Goal: Transaction & Acquisition: Download file/media

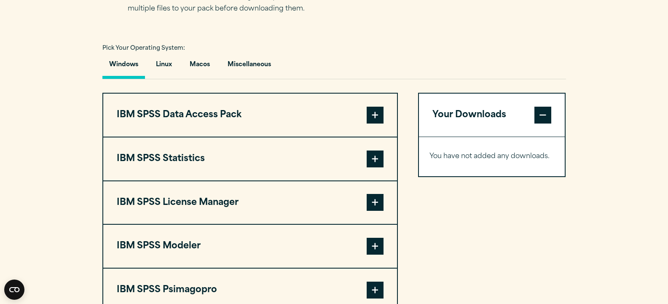
click at [331, 165] on button "IBM SPSS Statistics" at bounding box center [250, 158] width 294 height 43
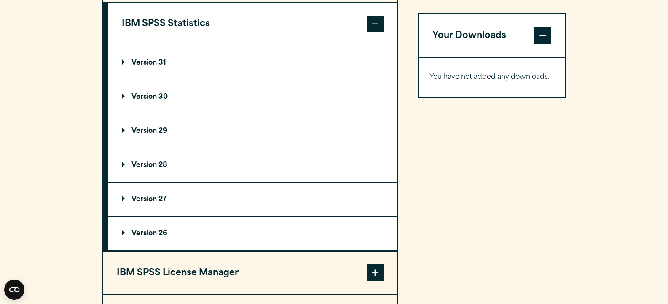
scroll to position [716, 0]
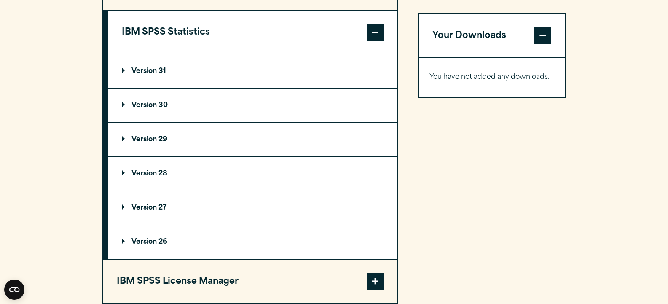
click at [163, 140] on p "Version 29" at bounding box center [144, 139] width 45 height 7
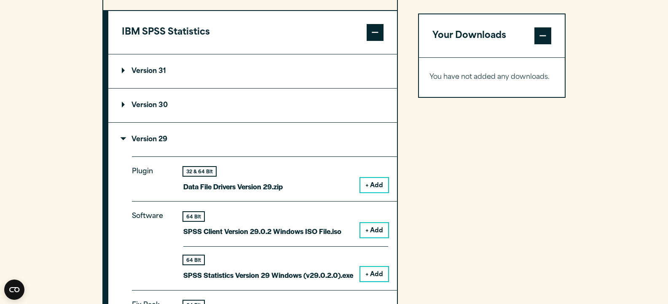
click at [163, 140] on p "Version 29" at bounding box center [144, 139] width 45 height 7
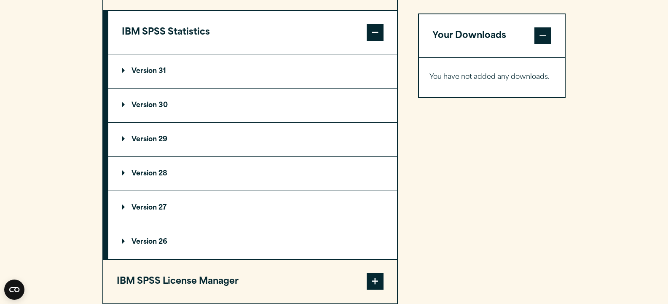
click at [159, 240] on p "Version 26" at bounding box center [144, 241] width 45 height 7
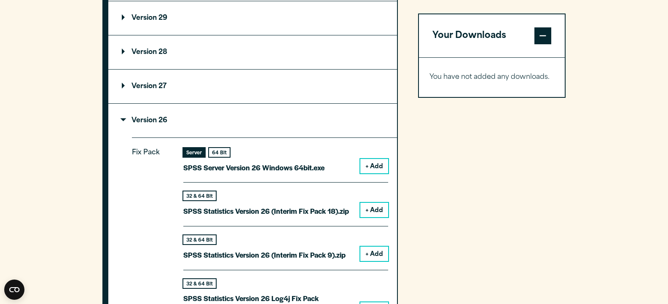
scroll to position [843, 0]
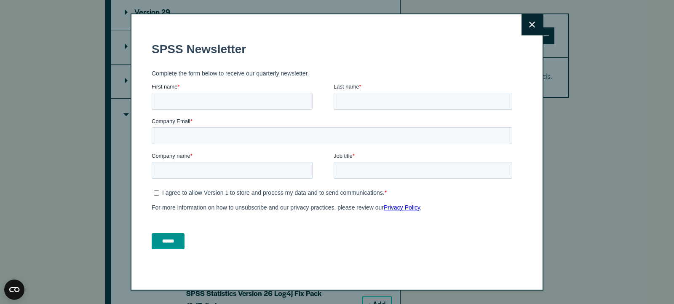
click at [532, 24] on button "Close" at bounding box center [532, 24] width 21 height 21
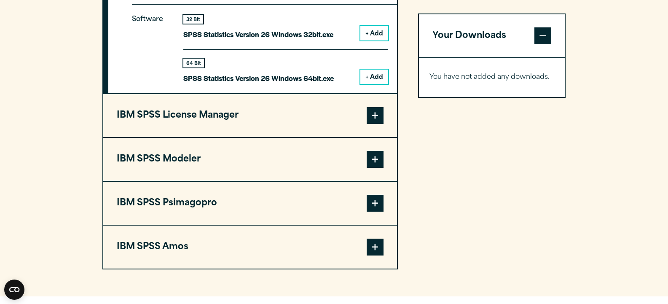
scroll to position [1180, 0]
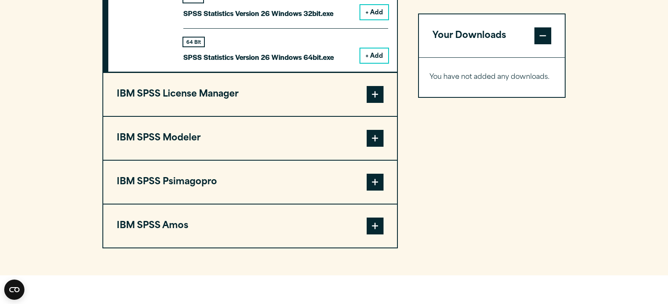
click at [232, 221] on button "IBM SPSS Amos" at bounding box center [250, 225] width 294 height 43
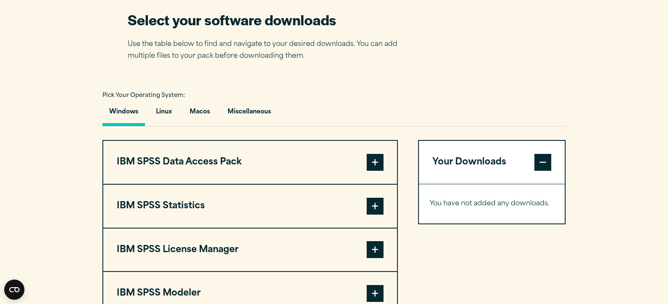
scroll to position [542, 0]
click at [203, 211] on button "IBM SPSS Statistics" at bounding box center [250, 206] width 294 height 43
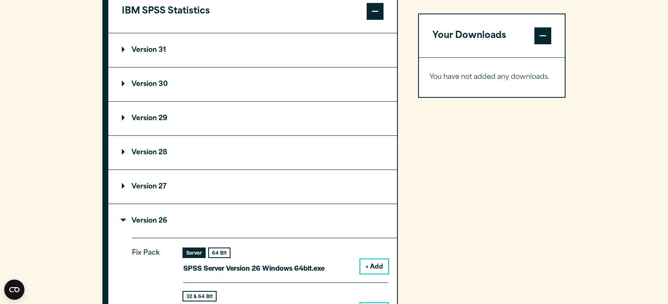
scroll to position [753, 0]
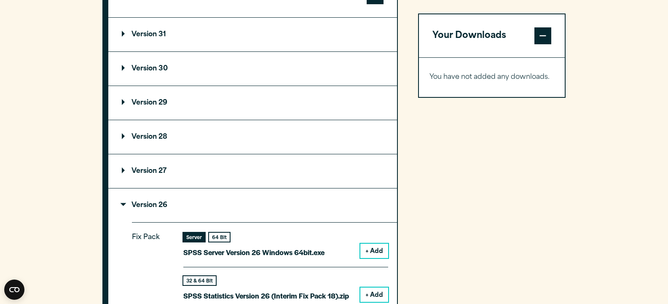
click at [190, 135] on summary "Version 28" at bounding box center [252, 137] width 289 height 34
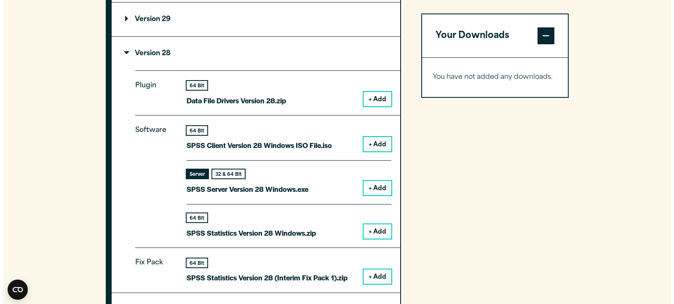
scroll to position [837, 0]
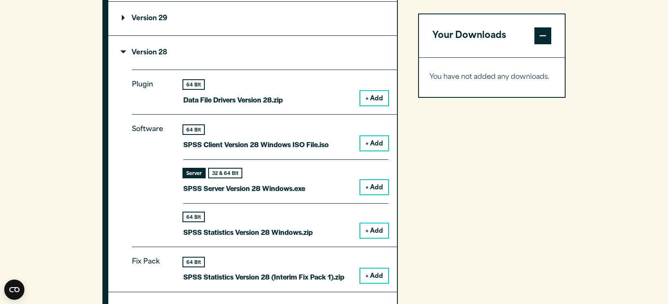
click at [364, 233] on button "+ Add" at bounding box center [374, 230] width 28 height 14
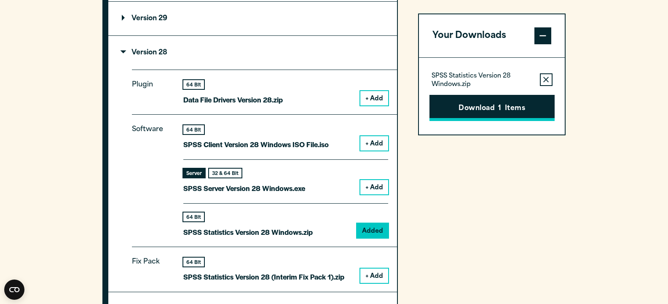
click at [483, 107] on button "Download 1 Items" at bounding box center [491, 108] width 125 height 26
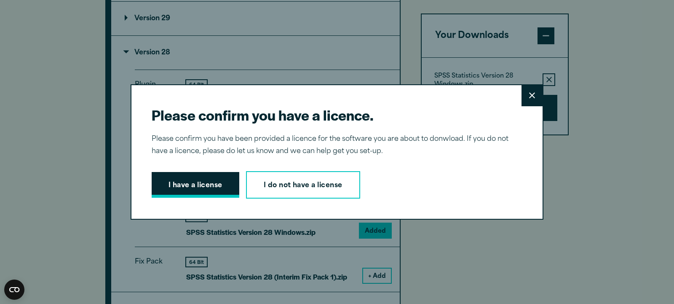
click at [195, 186] on button "I have a license" at bounding box center [196, 185] width 88 height 26
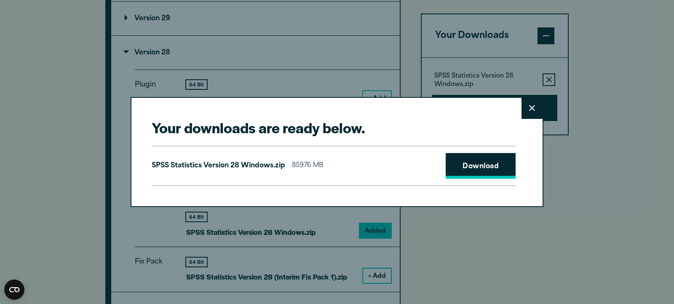
click at [470, 166] on link "Download" at bounding box center [481, 166] width 70 height 26
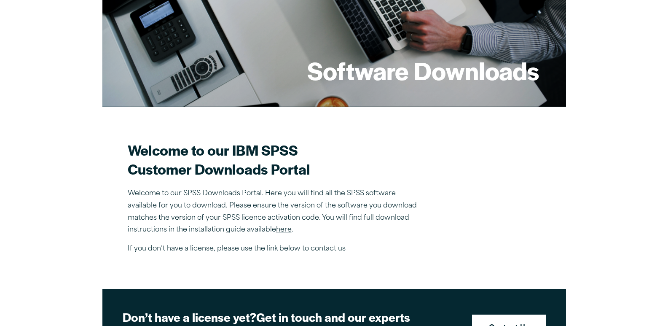
scroll to position [126, 0]
